Goal: Task Accomplishment & Management: Manage account settings

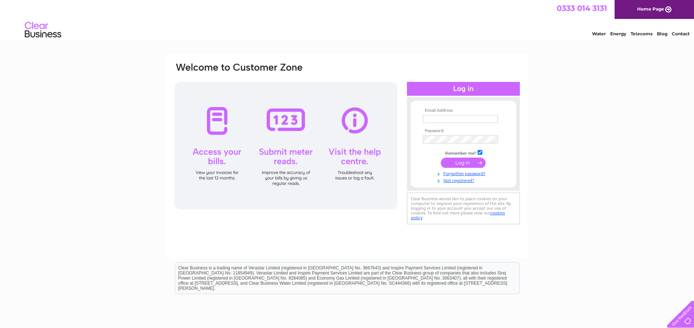
click at [459, 115] on input "text" at bounding box center [460, 119] width 75 height 8
type input "admin@wellbeingscotland.org"
click at [468, 162] on input "submit" at bounding box center [463, 163] width 45 height 10
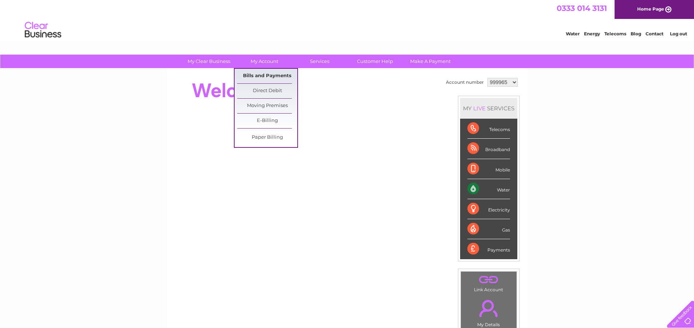
click at [269, 75] on link "Bills and Payments" at bounding box center [267, 76] width 60 height 15
